Goal: Find specific page/section: Find specific page/section

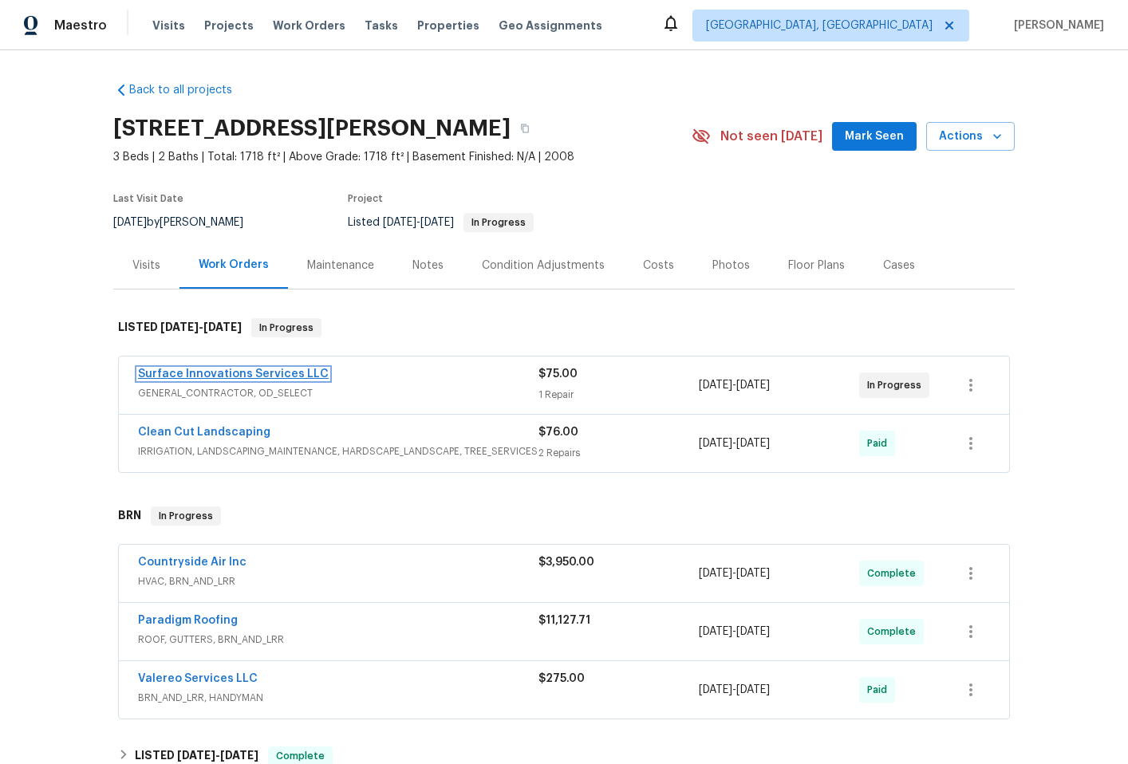
click at [242, 370] on link "Surface Innovations Services LLC" at bounding box center [233, 373] width 191 height 11
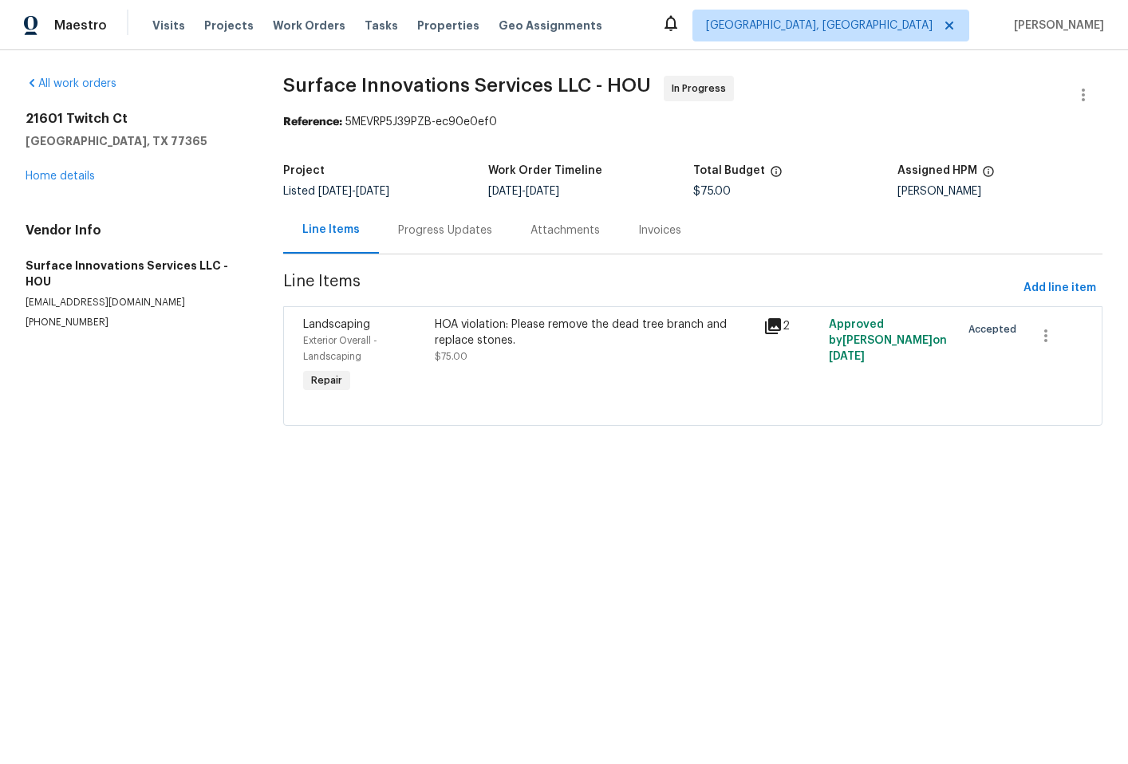
click at [461, 324] on div "HOA violation: Please remove the dead tree branch and replace stones." at bounding box center [594, 333] width 319 height 32
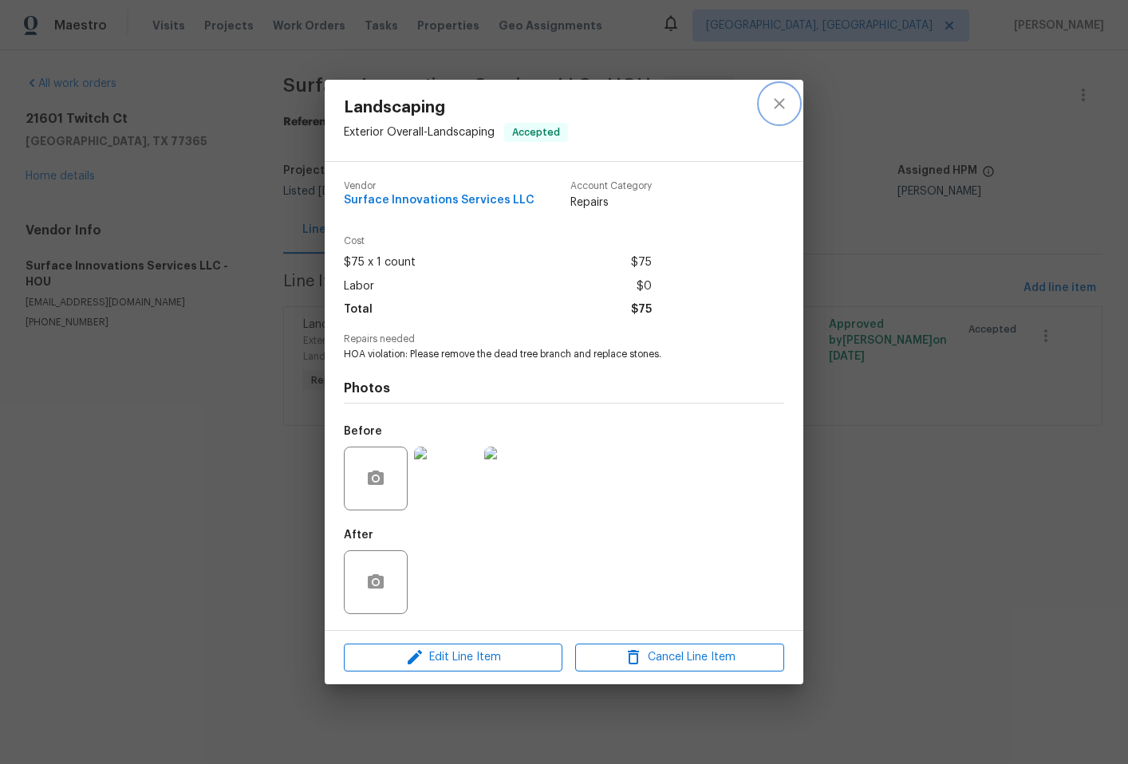
click at [782, 107] on icon "close" at bounding box center [779, 104] width 10 height 10
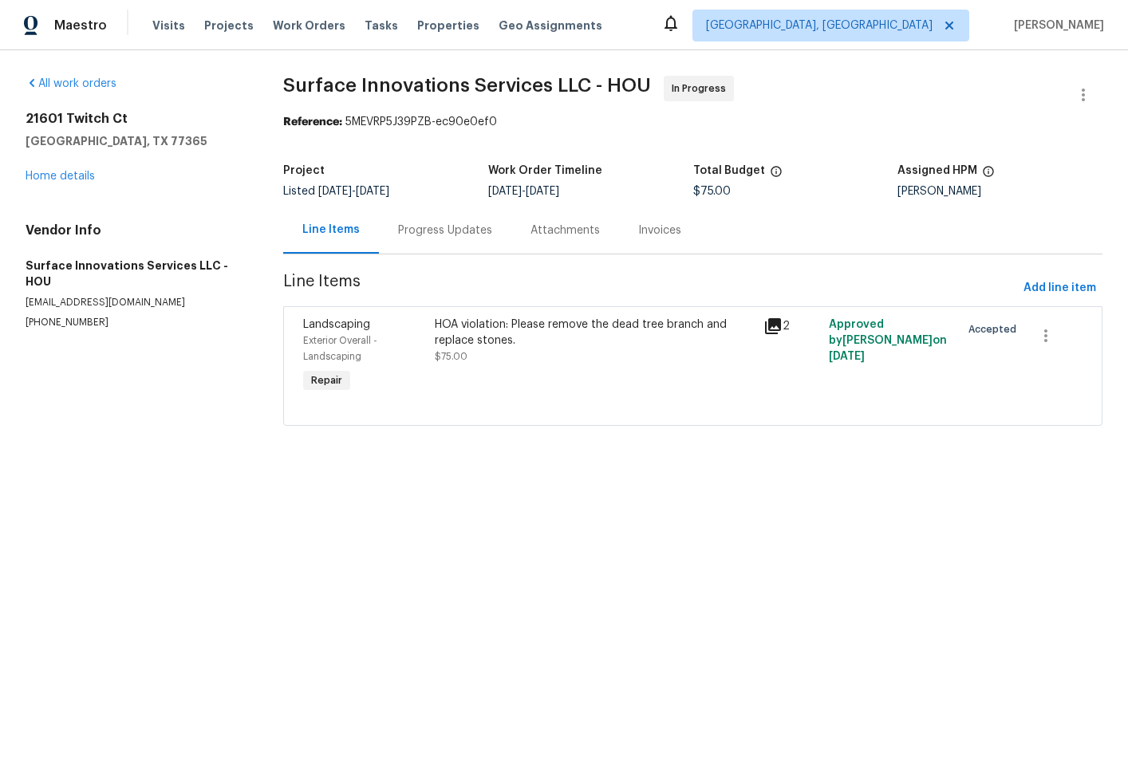
click at [446, 229] on div "Progress Updates" at bounding box center [445, 230] width 94 height 16
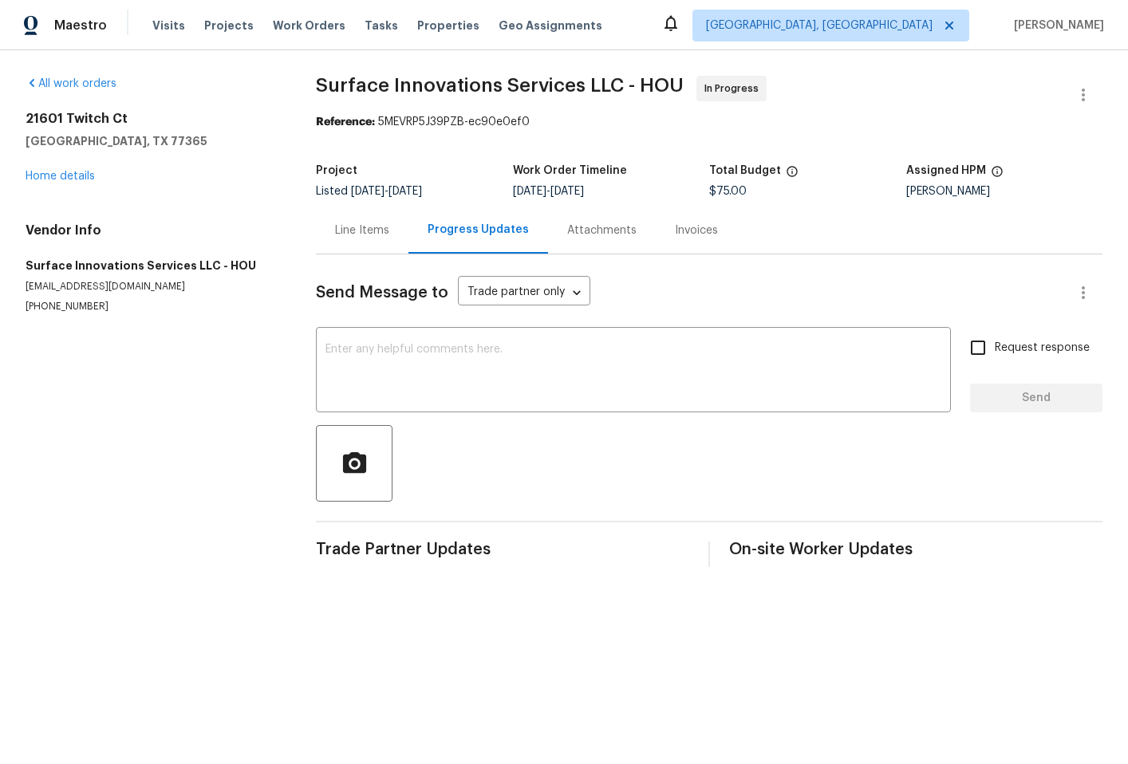
click at [365, 234] on div "Line Items" at bounding box center [362, 230] width 54 height 16
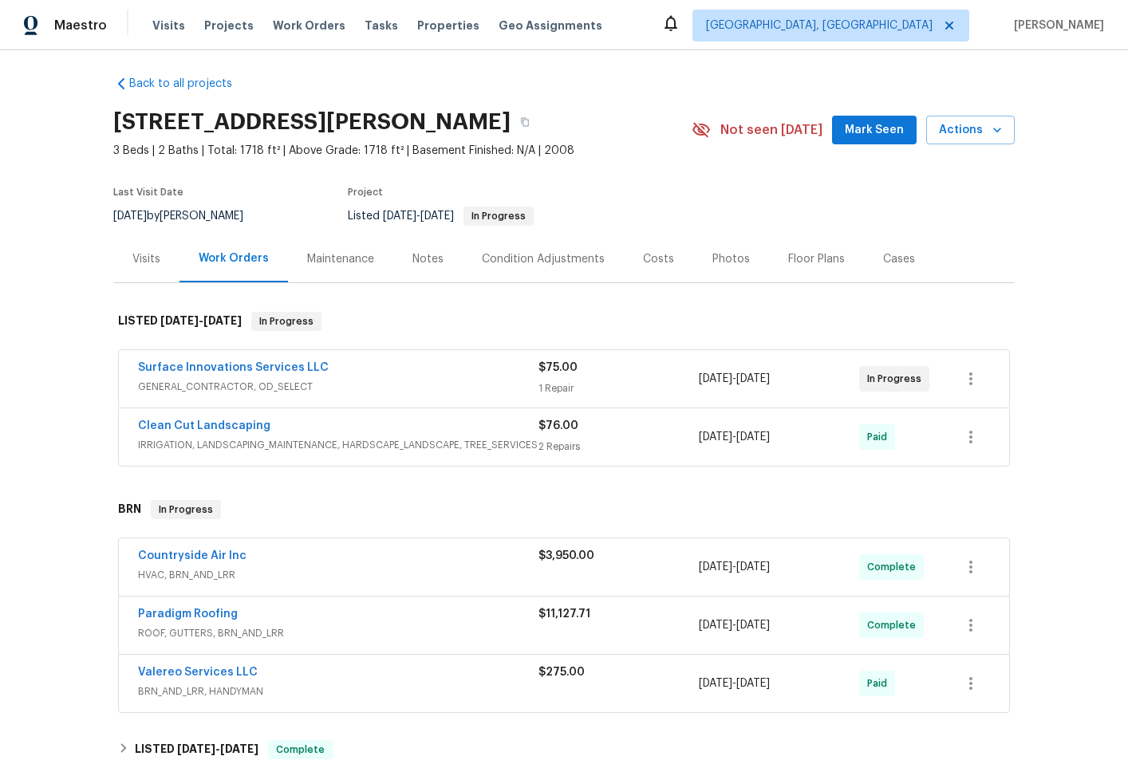
scroll to position [10, 0]
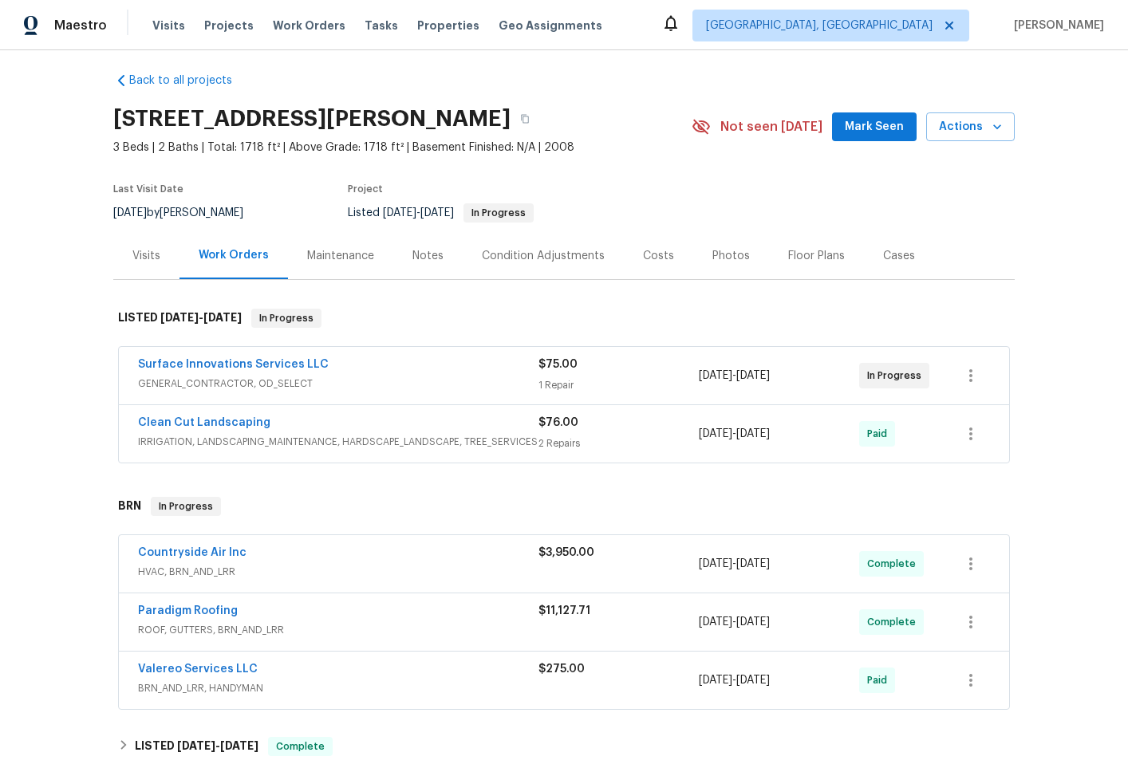
drag, startPoint x: 419, startPoint y: 560, endPoint x: 432, endPoint y: 572, distance: 18.1
click at [419, 560] on div "Countryside Air Inc" at bounding box center [338, 554] width 400 height 19
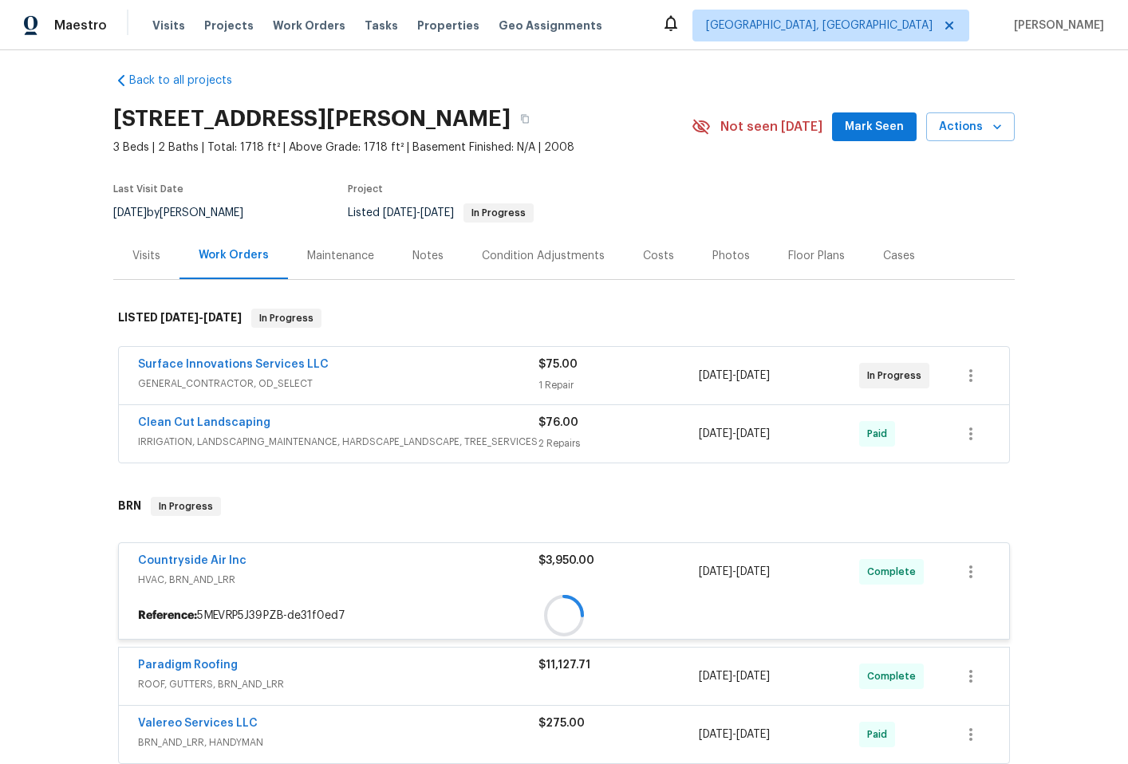
click at [436, 575] on span "HVAC, BRN_AND_LRR" at bounding box center [338, 580] width 400 height 16
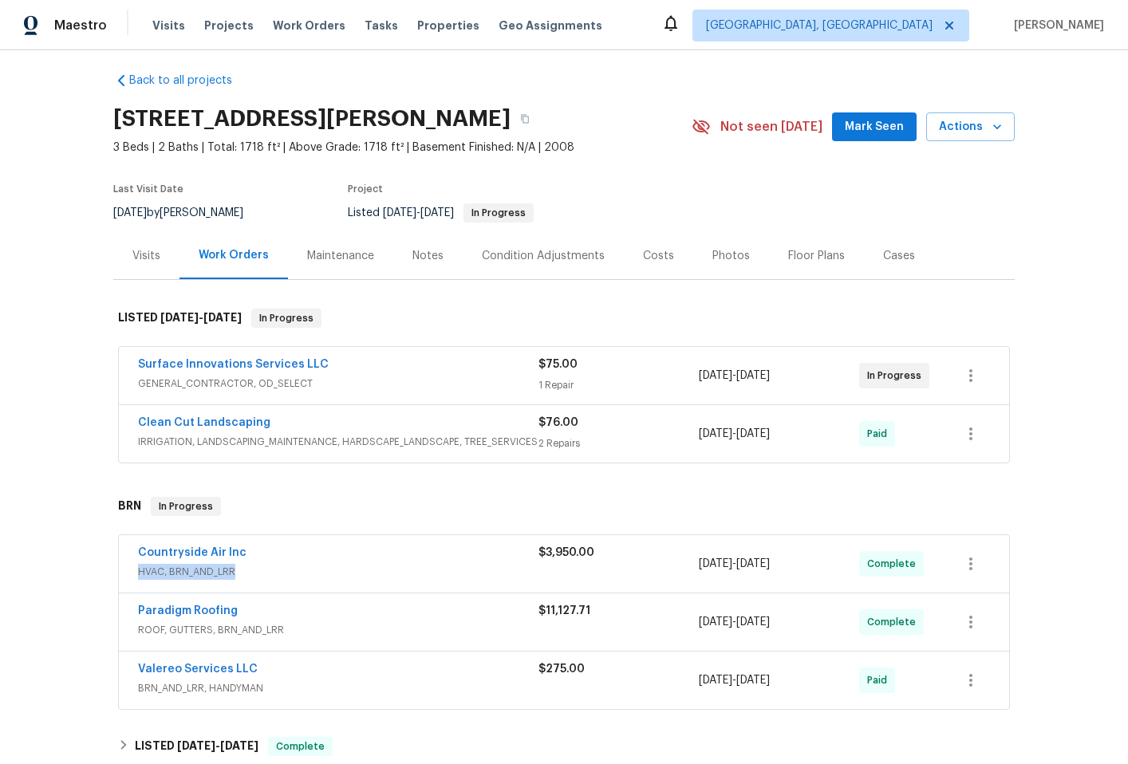
click at [434, 576] on span "HVAC, BRN_AND_LRR" at bounding box center [338, 572] width 400 height 16
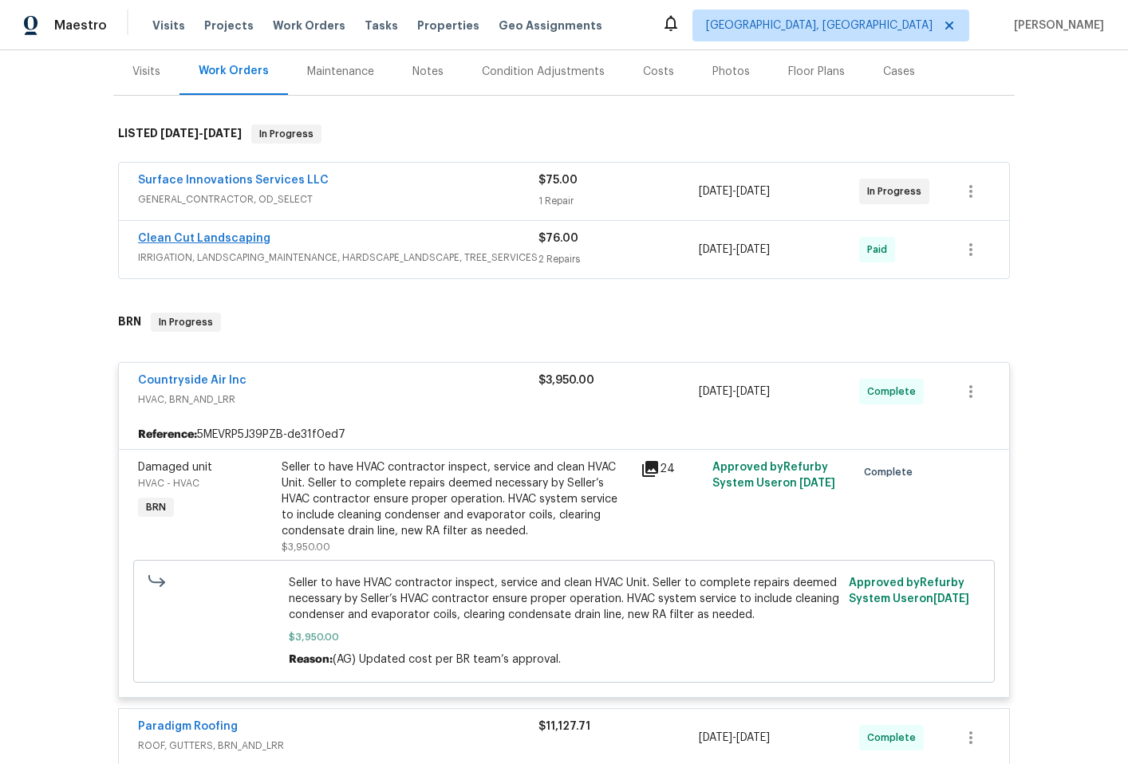
scroll to position [162, 0]
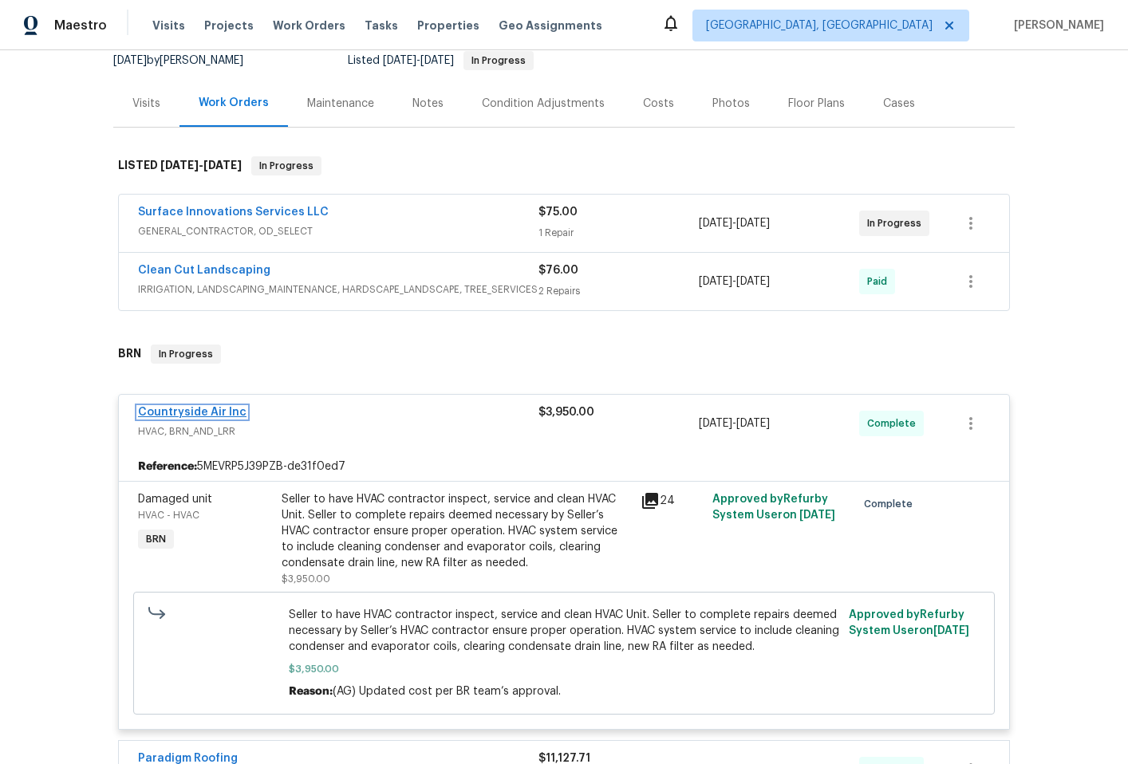
click at [200, 411] on link "Countryside Air Inc" at bounding box center [192, 412] width 108 height 11
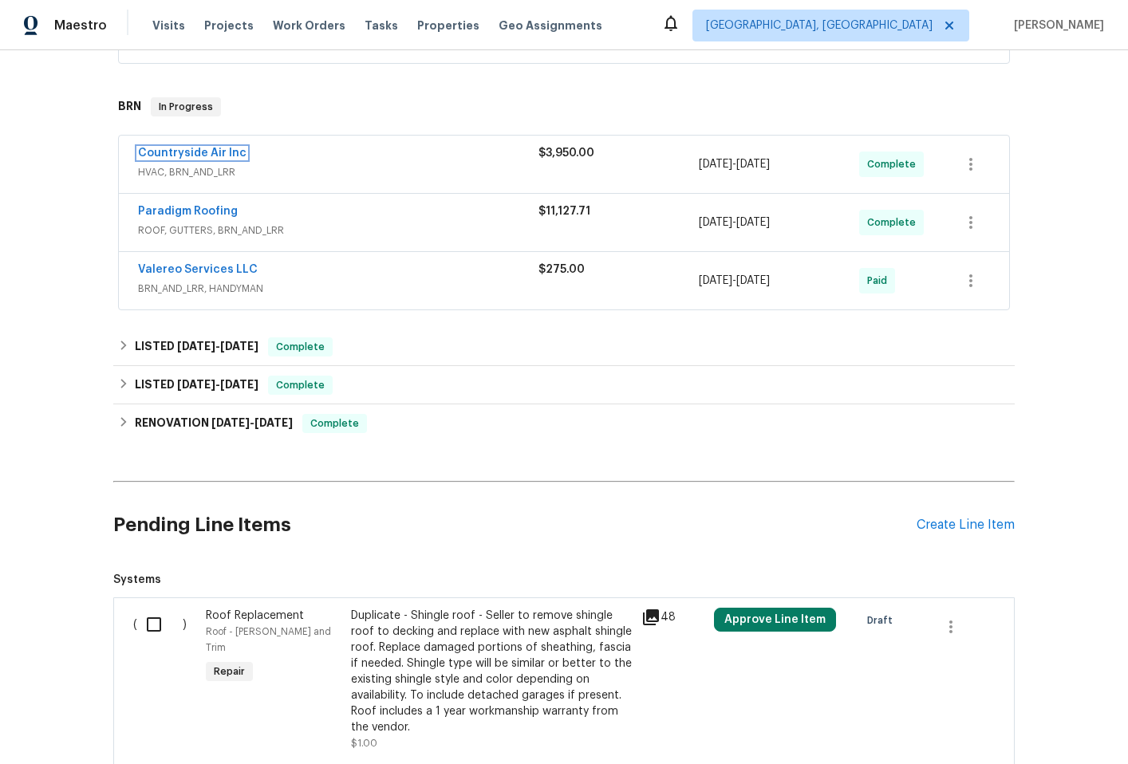
scroll to position [0, 0]
